Goal: Purchase product/service

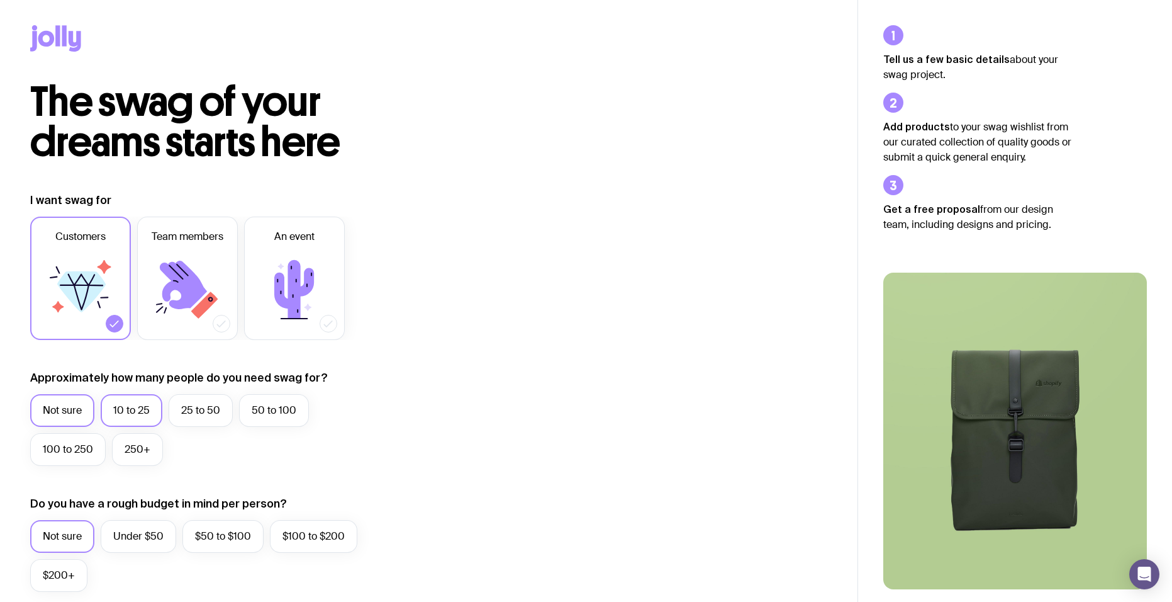
click at [116, 415] on label "10 to 25" at bounding box center [132, 410] width 62 height 33
click at [0, 0] on input "10 to 25" at bounding box center [0, 0] width 0 height 0
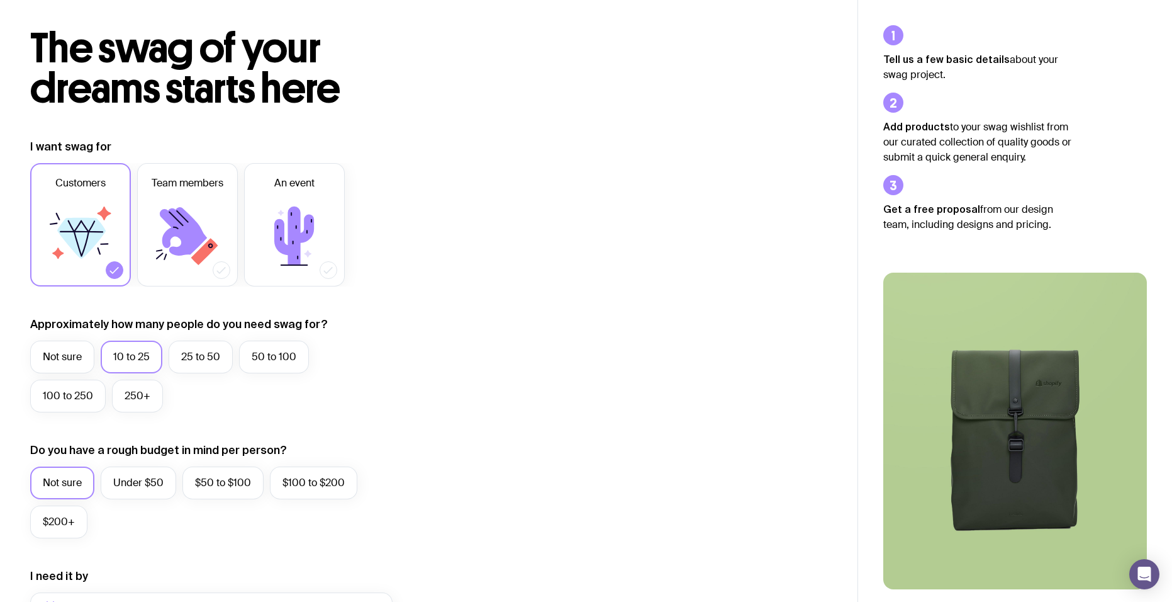
scroll to position [126, 0]
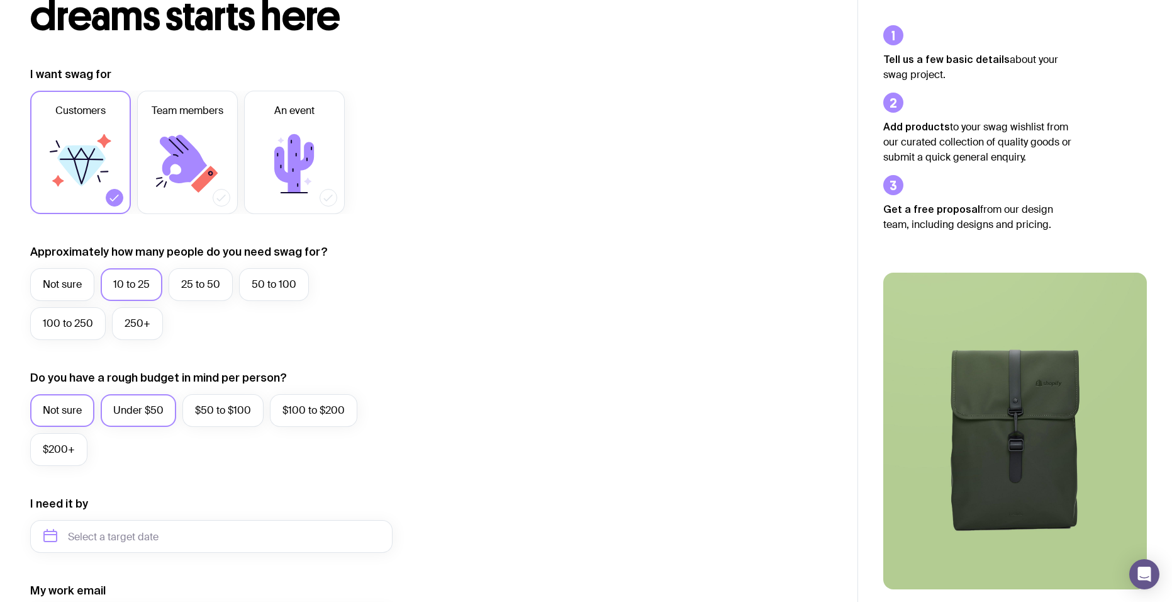
click at [140, 417] on label "Under $50" at bounding box center [139, 410] width 76 height 33
click at [0, 0] on input "Under $50" at bounding box center [0, 0] width 0 height 0
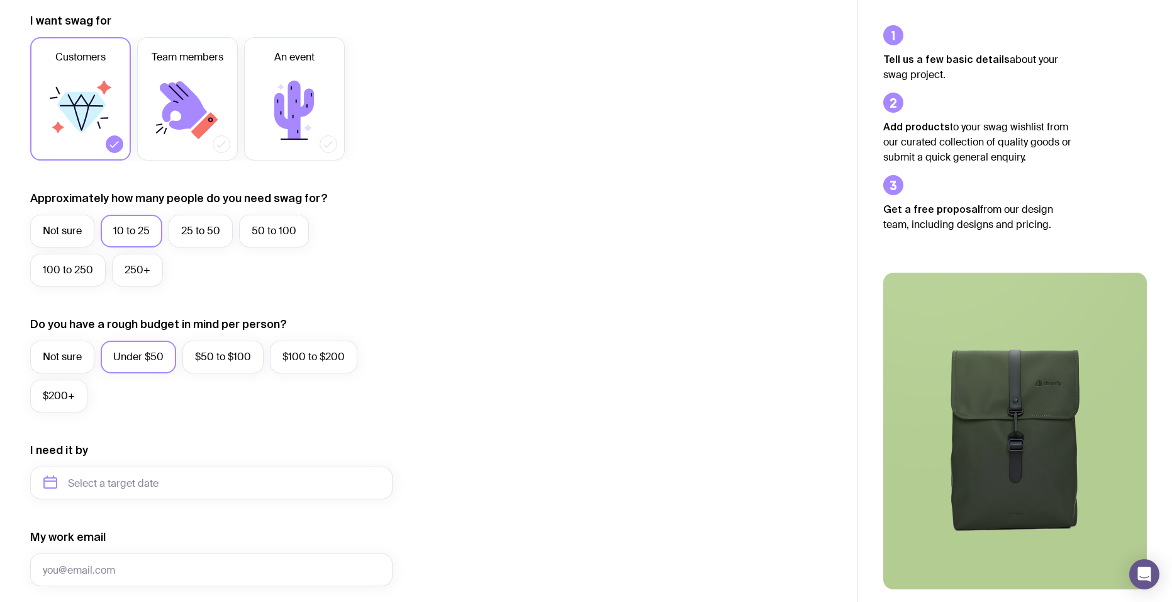
scroll to position [252, 0]
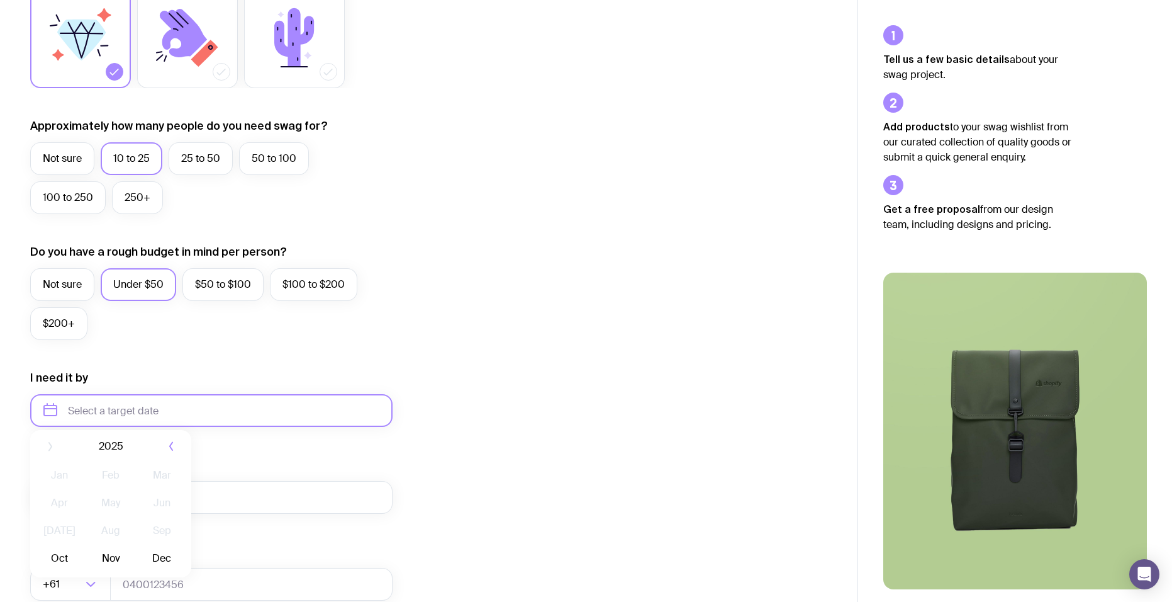
click at [130, 413] on input "text" at bounding box center [211, 410] width 362 height 33
click at [212, 484] on input "My work email" at bounding box center [211, 497] width 362 height 33
click at [359, 460] on div "My work email Invalid email" at bounding box center [211, 485] width 362 height 57
click at [162, 421] on input "text" at bounding box center [211, 410] width 362 height 33
click at [55, 561] on button "Oct" at bounding box center [59, 564] width 46 height 25
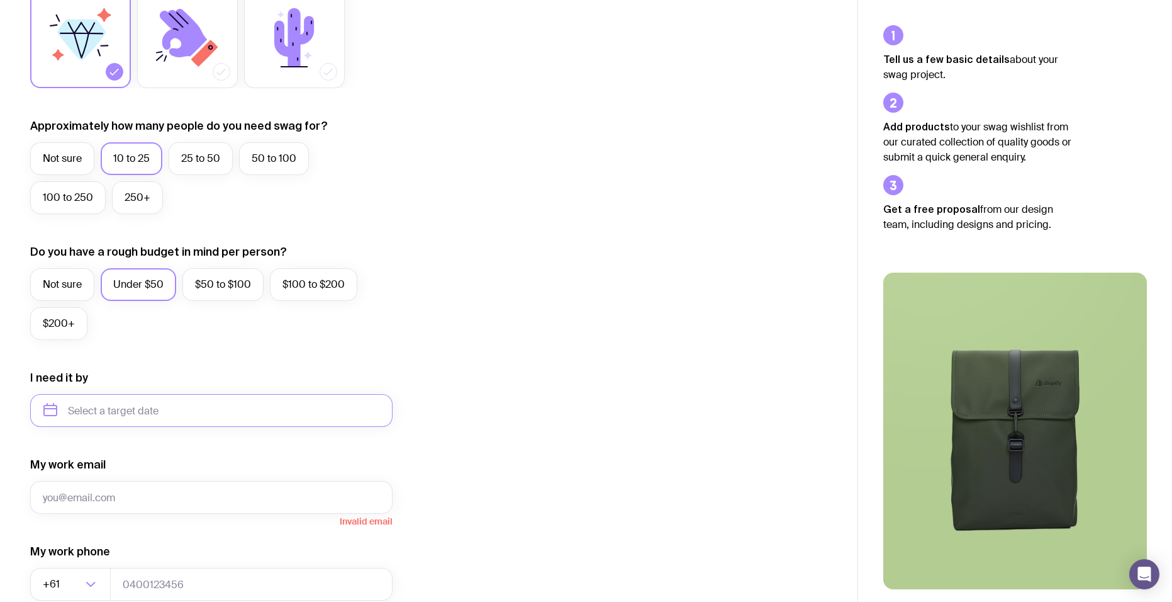
type input "[DATE]"
click at [132, 501] on input "My work email" at bounding box center [211, 497] width 362 height 33
type input "[EMAIL_ADDRESS][DOMAIN_NAME]"
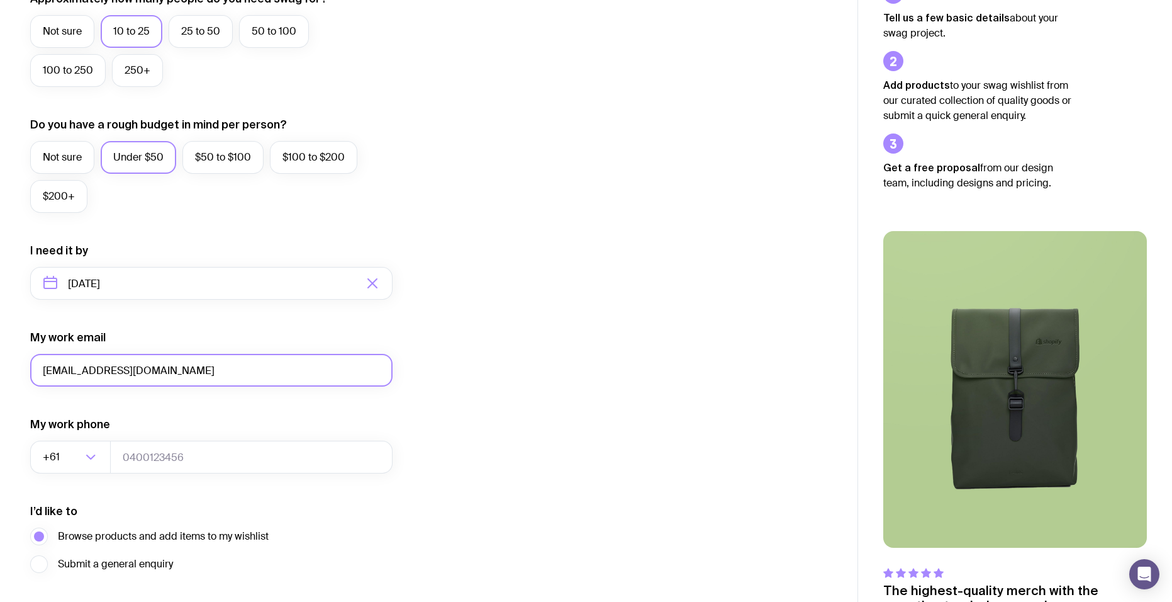
scroll to position [440, 0]
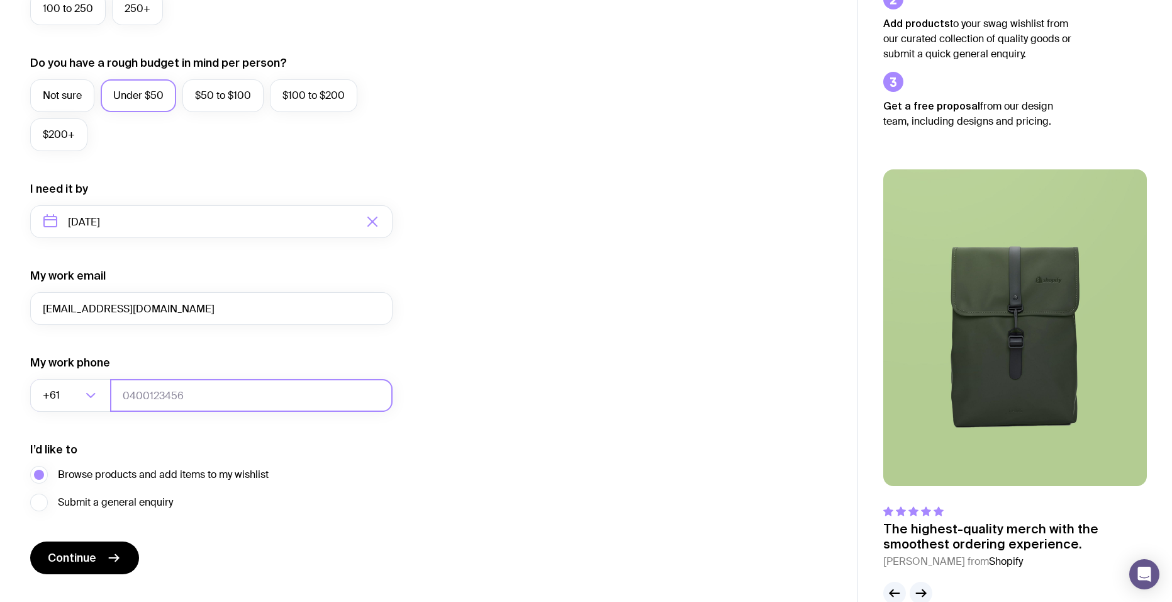
click at [159, 393] on input "tel" at bounding box center [251, 395] width 283 height 33
type input "0412636710"
click at [125, 561] on button "Continue" at bounding box center [84, 557] width 109 height 33
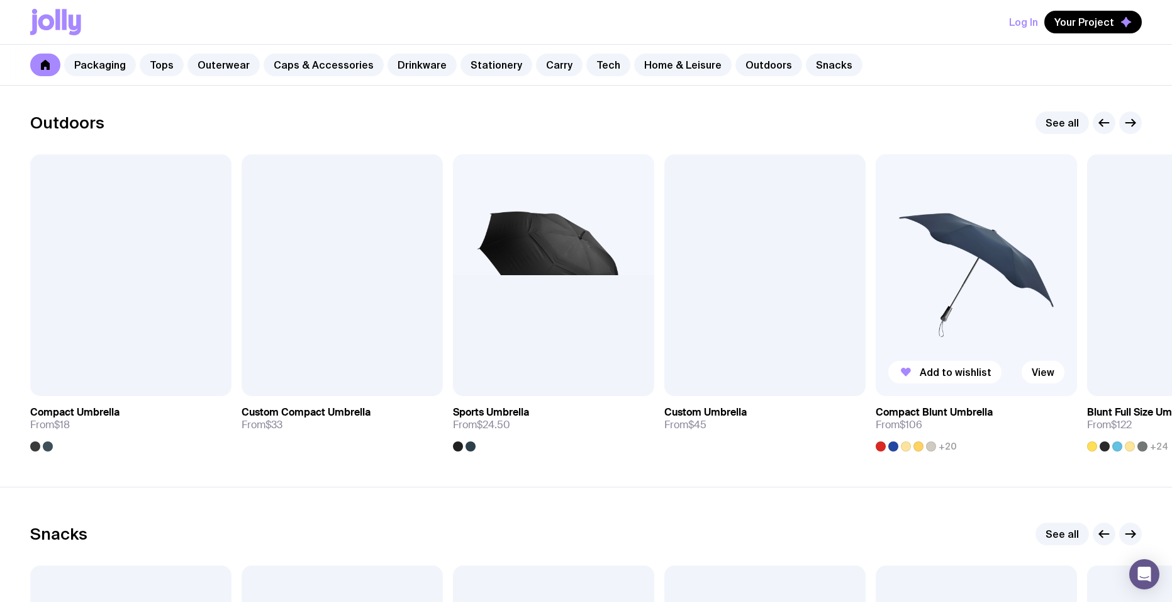
scroll to position [3964, 0]
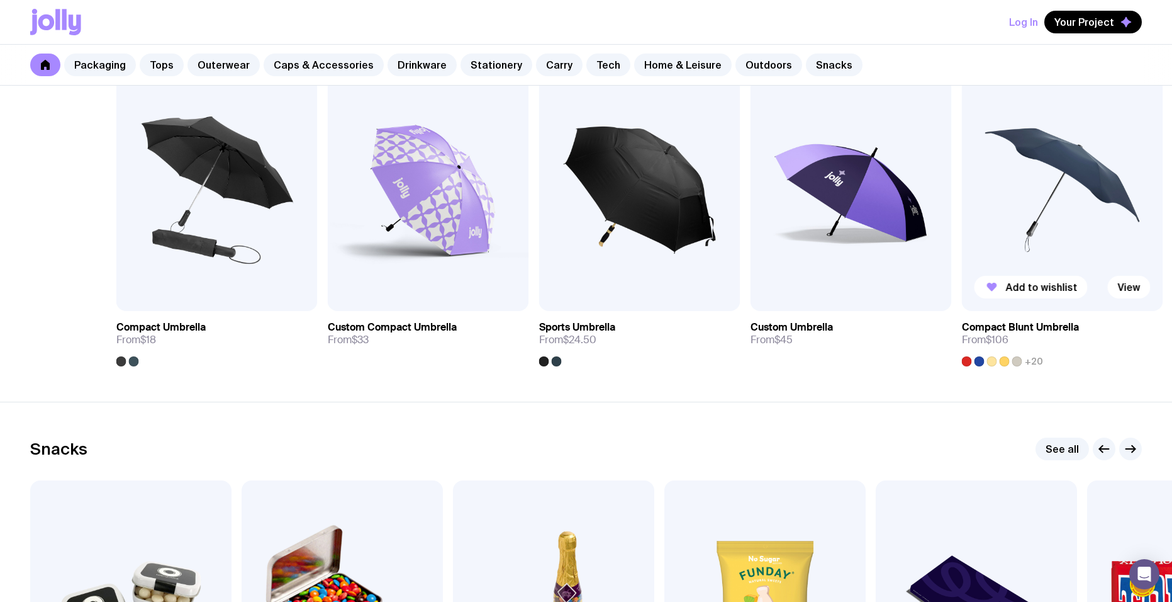
drag, startPoint x: 864, startPoint y: 237, endPoint x: 1059, endPoint y: 243, distance: 195.2
click at [1057, 233] on div "Add to wishlist View Compact Umbrella From $18 Add to wishlist View Custom Comp…" at bounding box center [586, 217] width 1112 height 297
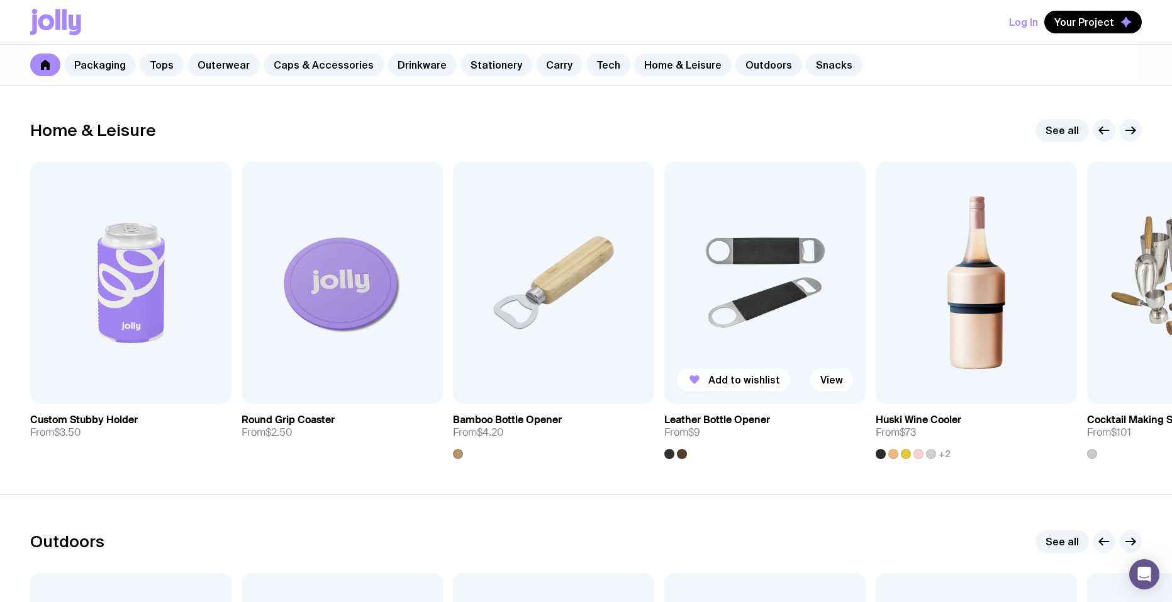
drag, startPoint x: 918, startPoint y: 283, endPoint x: 278, endPoint y: 289, distance: 639.9
click at [876, 298] on img at bounding box center [976, 283] width 201 height 242
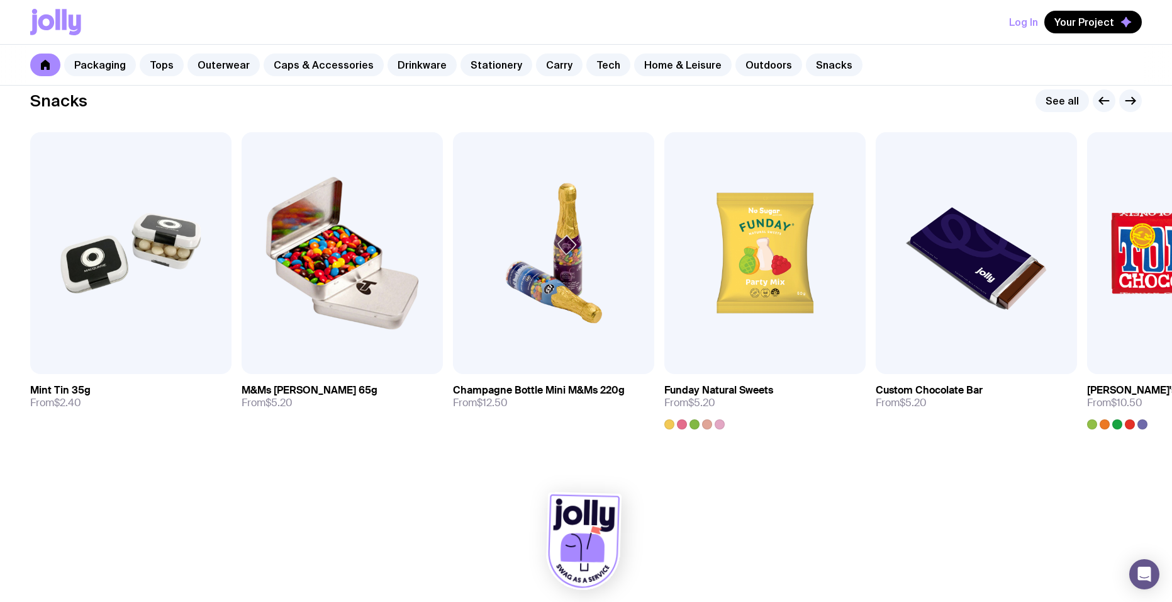
scroll to position [4313, 0]
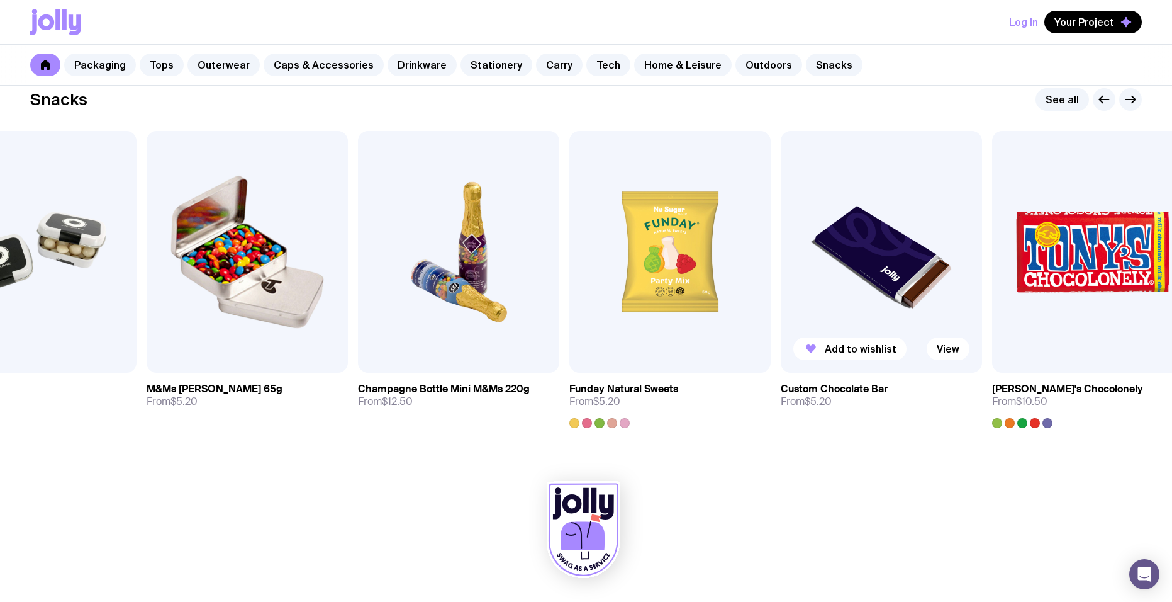
drag, startPoint x: 1001, startPoint y: 248, endPoint x: 555, endPoint y: 250, distance: 446.1
click at [781, 250] on img at bounding box center [881, 252] width 201 height 242
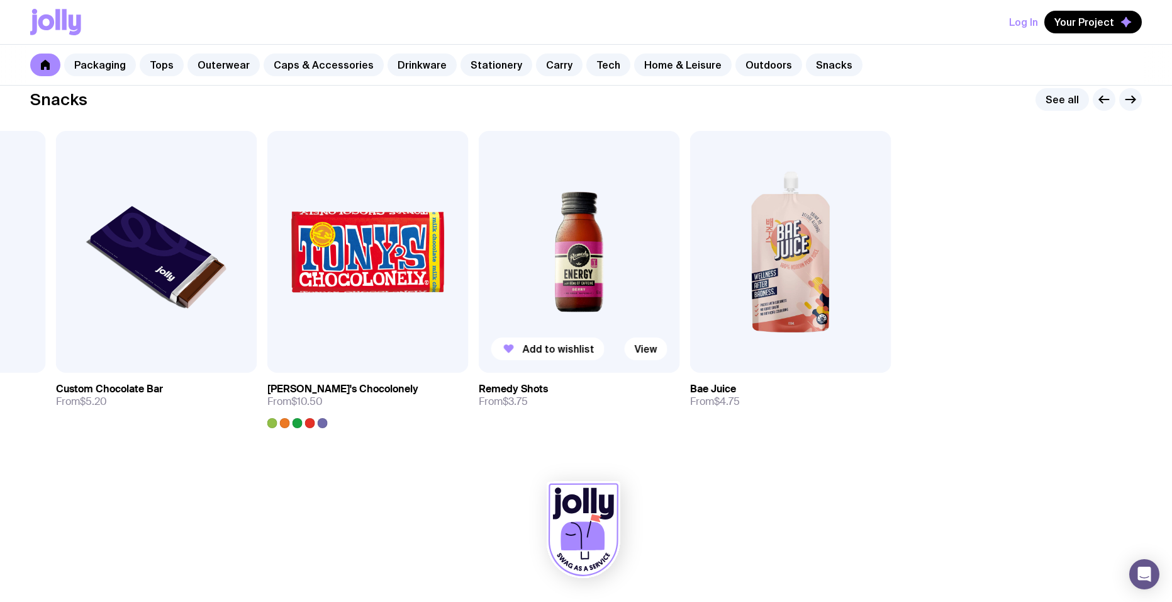
drag, startPoint x: 951, startPoint y: 248, endPoint x: 546, endPoint y: 249, distance: 405.2
click at [546, 249] on div "Add to wishlist View Mint Tin 35g From $2.40 Add to wishlist View M&Ms [PERSON_…" at bounding box center [586, 279] width 1112 height 297
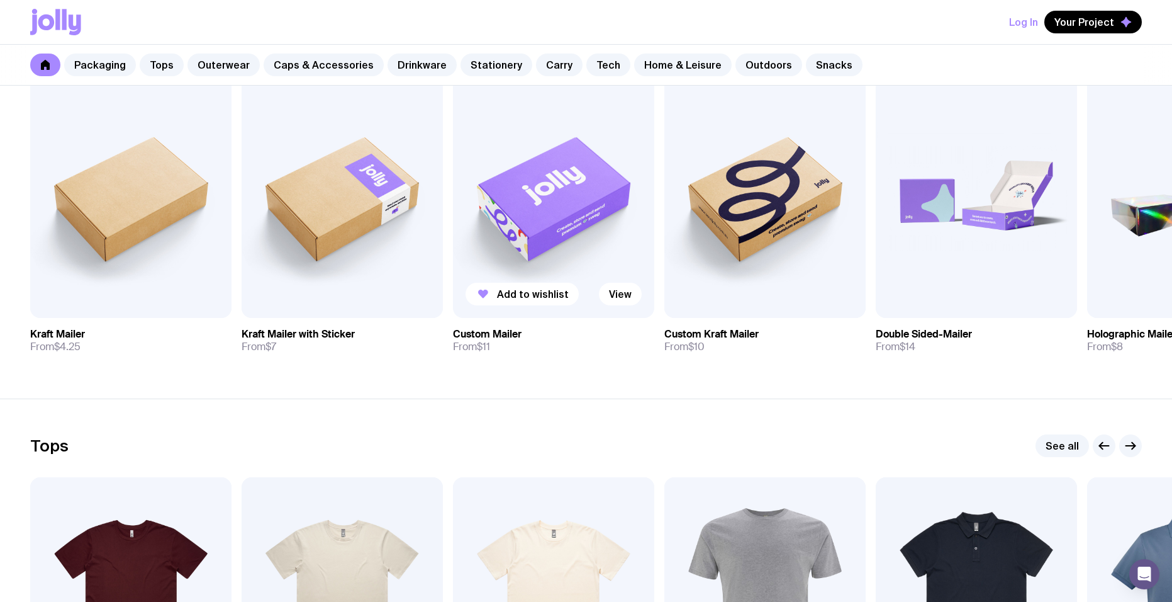
scroll to position [98, 0]
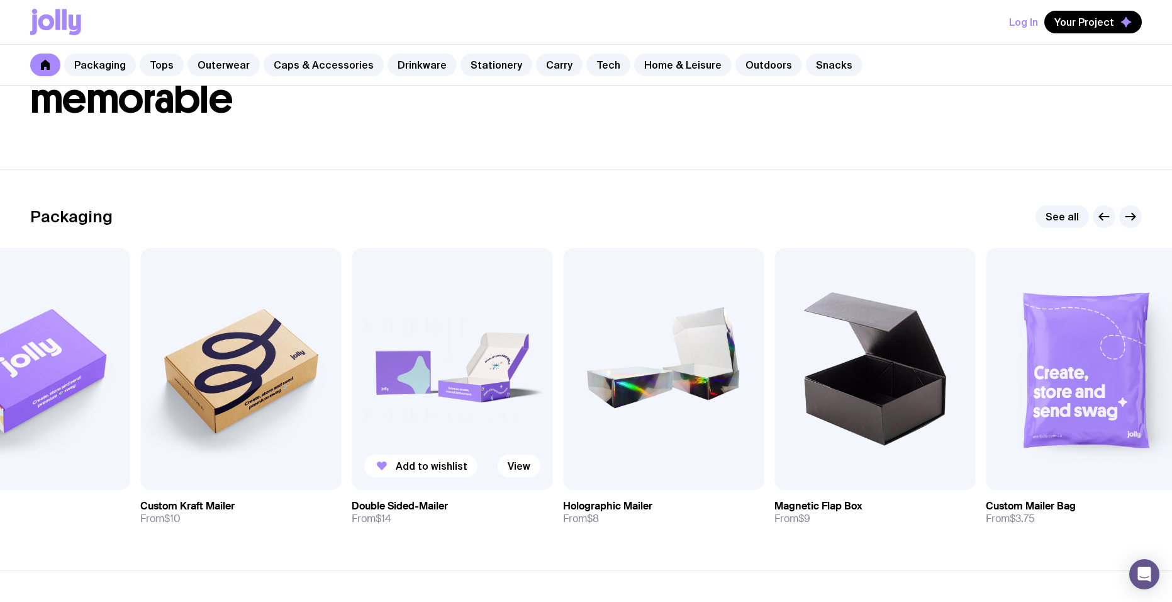
drag, startPoint x: 895, startPoint y: 345, endPoint x: 380, endPoint y: 325, distance: 515.1
click at [380, 325] on img at bounding box center [452, 369] width 201 height 242
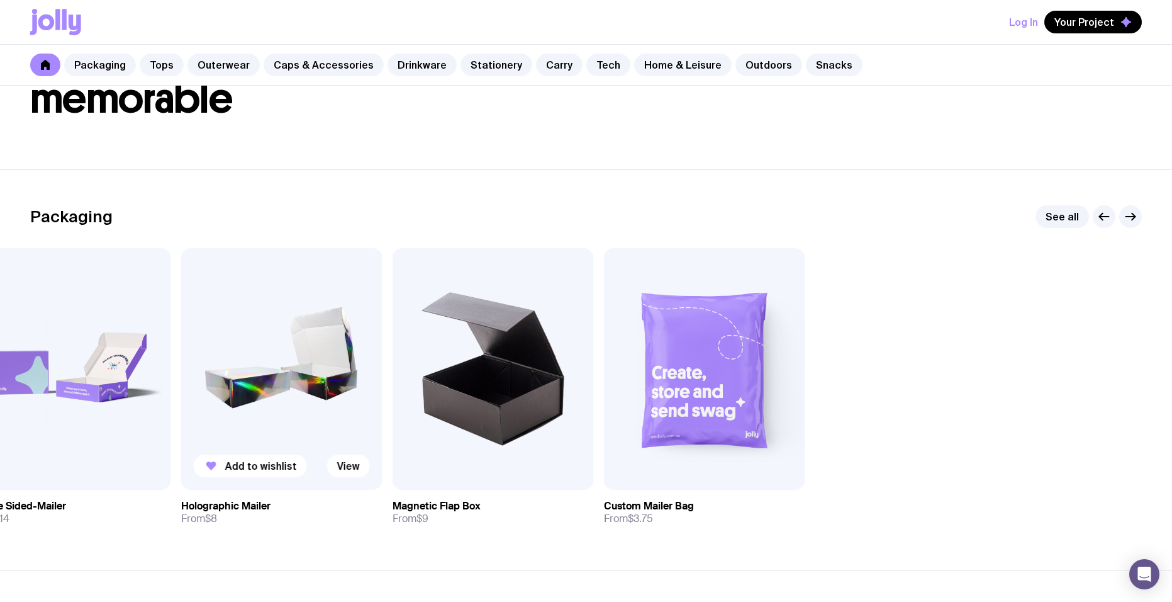
drag, startPoint x: 949, startPoint y: 369, endPoint x: 217, endPoint y: 390, distance: 732.1
click at [218, 390] on div "Add to wishlist View Kraft Mailer From $4.25 Add to wishlist View Kraft Mailer …" at bounding box center [586, 391] width 1112 height 287
